Goal: Information Seeking & Learning: Learn about a topic

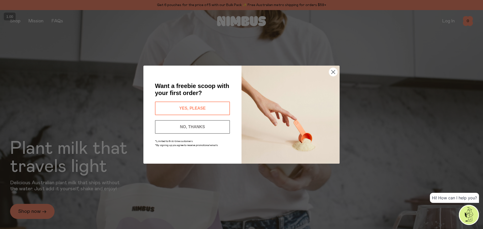
click at [332, 75] on circle "Close dialog" at bounding box center [333, 72] width 8 height 8
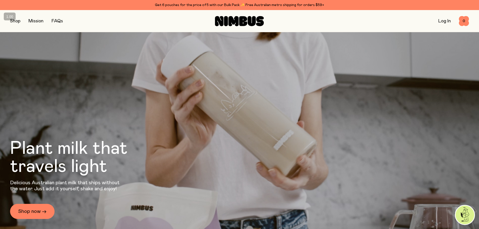
click at [12, 23] on button "button" at bounding box center [15, 21] width 10 height 7
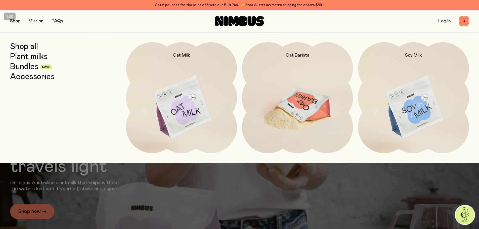
click at [302, 97] on img at bounding box center [297, 107] width 111 height 130
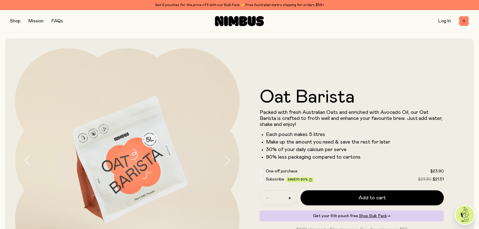
click at [60, 23] on link "FAQs" at bounding box center [57, 21] width 11 height 5
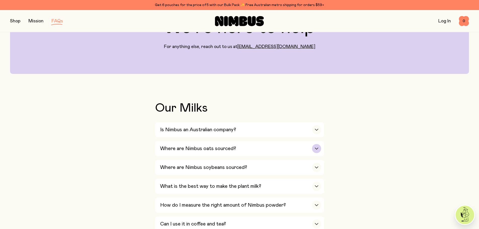
scroll to position [75, 0]
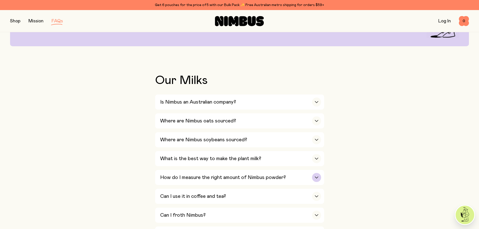
click at [225, 180] on h3 "How do I measure the right amount of Nimbus powder?" at bounding box center [223, 178] width 126 height 6
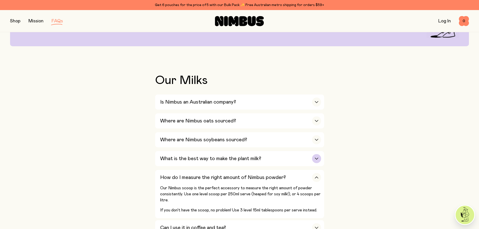
click at [227, 156] on h3 "What is the best way to make the plant milk?" at bounding box center [210, 159] width 101 height 6
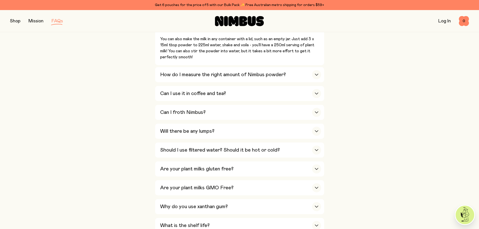
scroll to position [302, 0]
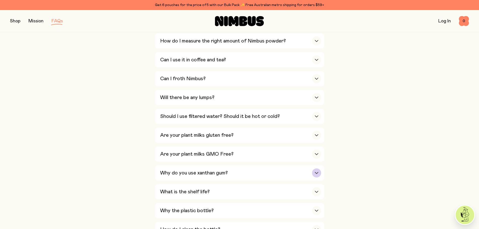
click at [202, 173] on h3 "Why do you use xanthan gum?" at bounding box center [194, 173] width 68 height 6
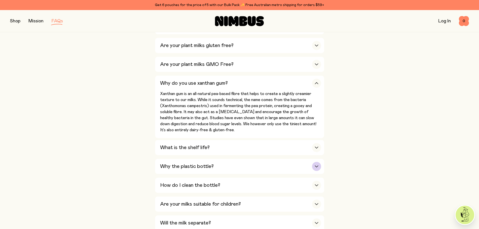
click at [221, 163] on div "Why the plastic bottle?" at bounding box center [240, 166] width 161 height 15
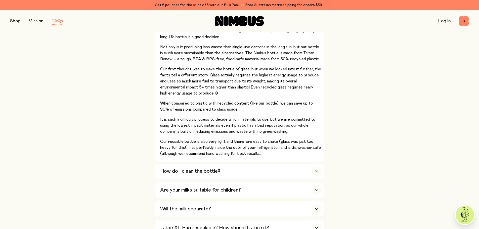
scroll to position [428, 0]
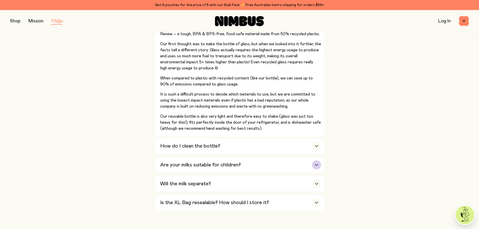
click at [202, 162] on h3 "Are your milks suitable for children?" at bounding box center [200, 165] width 81 height 6
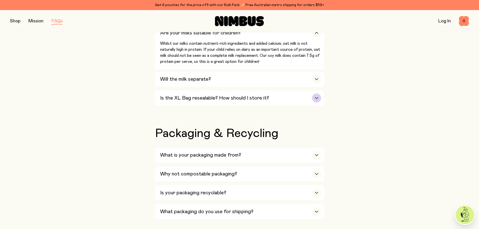
click at [225, 97] on div "Is the XL Bag resealable? How should I store it?" at bounding box center [240, 98] width 161 height 15
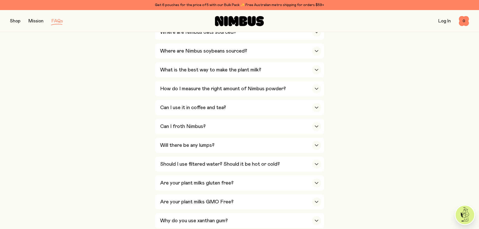
scroll to position [75, 0]
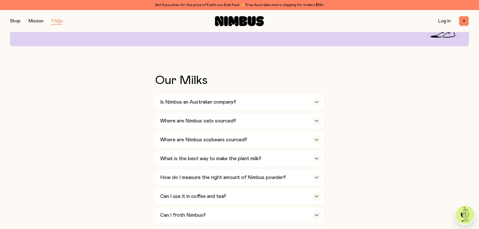
click at [12, 18] on button "button" at bounding box center [15, 21] width 10 height 7
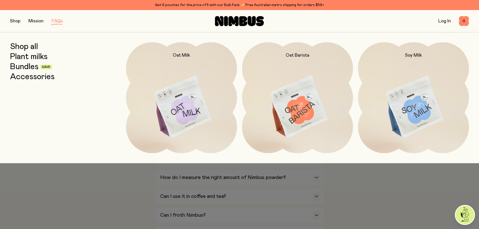
click at [30, 68] on link "Bundles" at bounding box center [24, 66] width 28 height 9
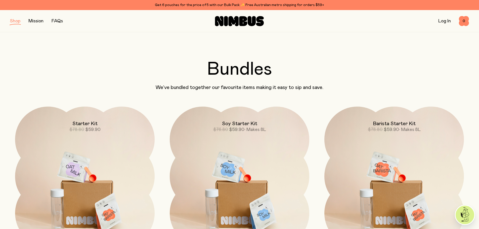
click at [17, 22] on button "button" at bounding box center [15, 21] width 10 height 7
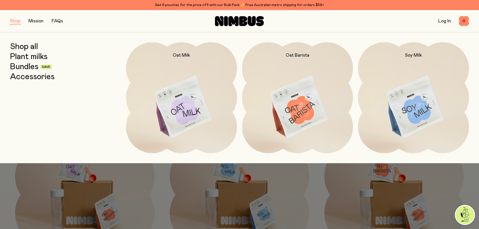
click at [29, 78] on link "Accessories" at bounding box center [32, 76] width 45 height 9
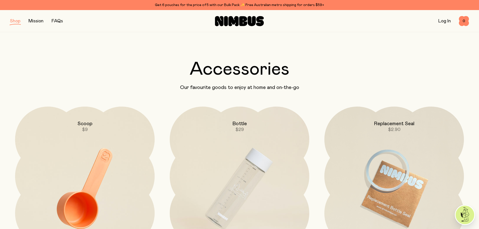
click at [17, 21] on button "button" at bounding box center [15, 21] width 10 height 7
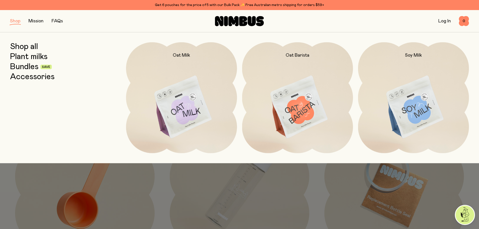
click at [37, 57] on link "Plant milks" at bounding box center [28, 56] width 37 height 9
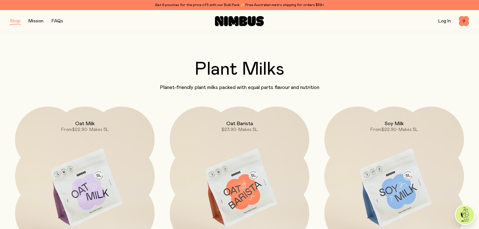
click at [14, 22] on button "button" at bounding box center [15, 21] width 10 height 7
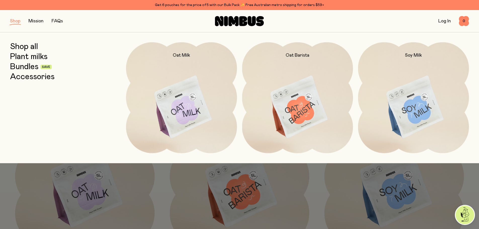
click at [34, 70] on link "Bundles" at bounding box center [24, 66] width 28 height 9
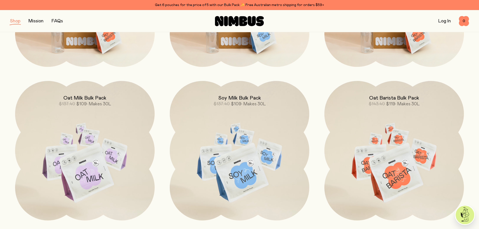
scroll to position [201, 0]
